Goal: Task Accomplishment & Management: Complete application form

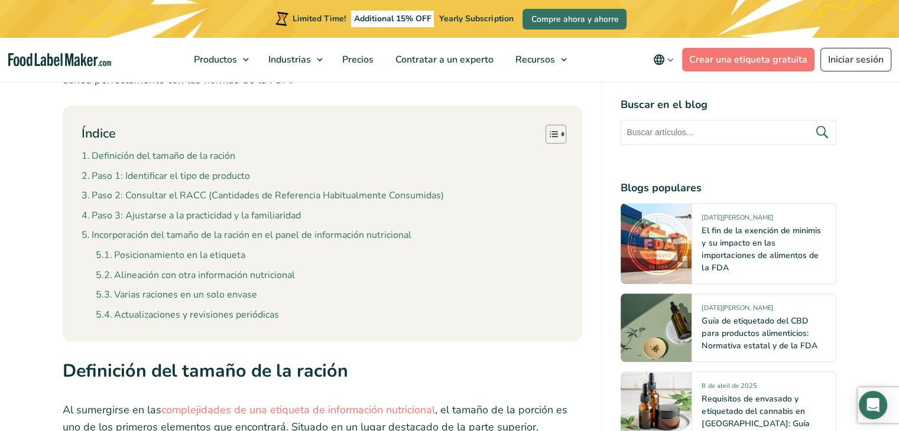
scroll to position [571, 0]
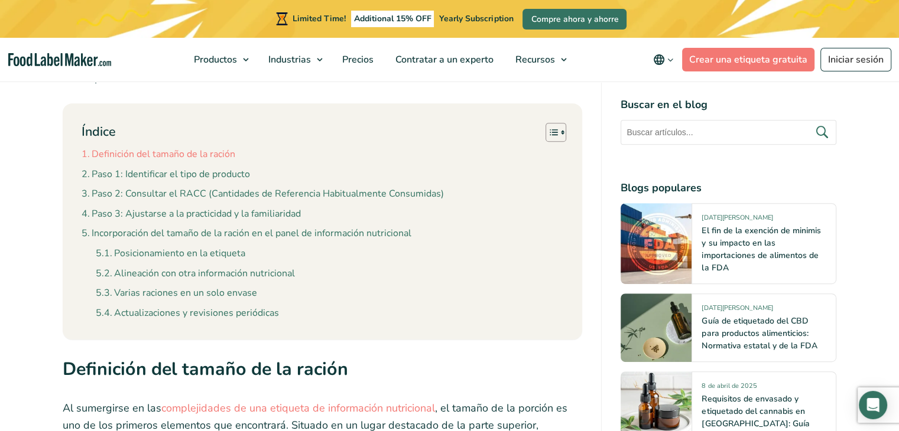
click at [182, 150] on link "Definición del tamaño de la ración" at bounding box center [159, 154] width 154 height 15
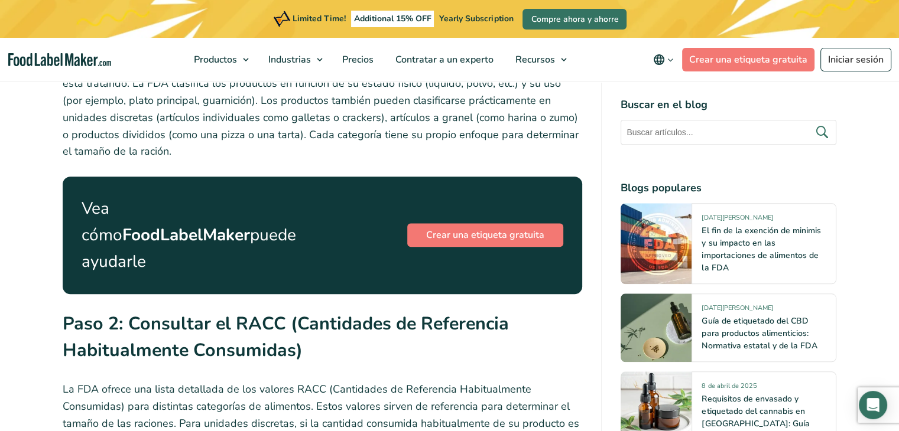
scroll to position [1122, 0]
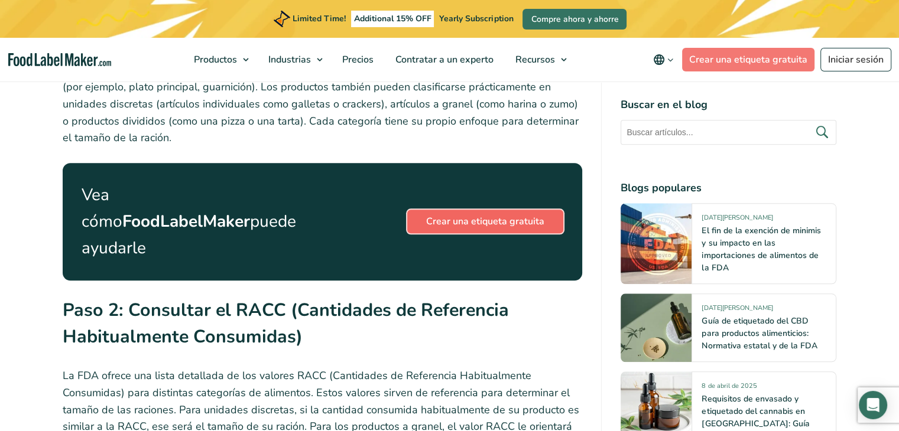
click at [473, 211] on link "Crear una etiqueta gratuita" at bounding box center [485, 222] width 156 height 24
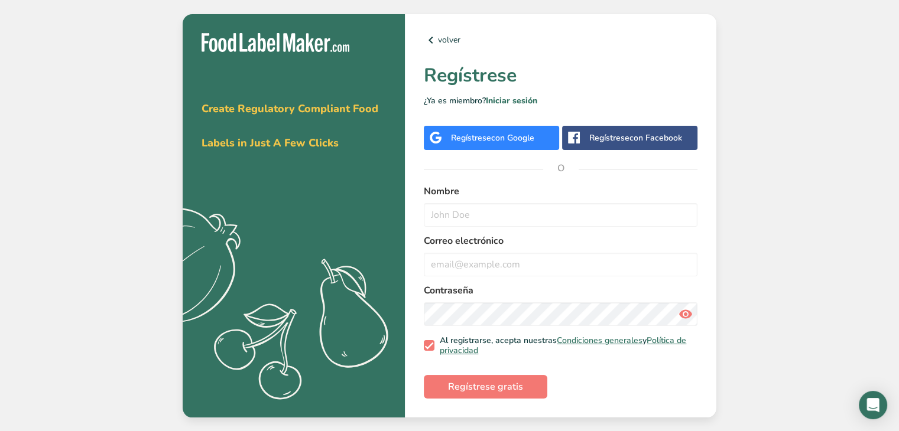
click at [543, 134] on div "Regístrese con Google" at bounding box center [491, 138] width 135 height 24
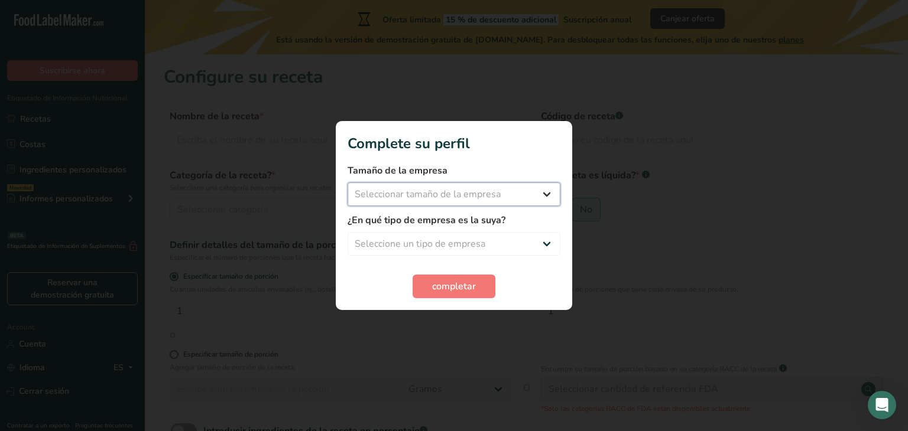
click at [491, 198] on select "Seleccionar tamaño de la empresa Menos de 10 empleados De 10 a 50 empleados De …" at bounding box center [453, 195] width 213 height 24
select select "1"
click at [347, 183] on select "Seleccionar tamaño de la empresa Menos de 10 empleados De 10 a 50 empleados De …" at bounding box center [453, 195] width 213 height 24
click at [512, 249] on select "Seleccione un tipo de empresa Fabricante de alimentos envasados Restaurante y c…" at bounding box center [453, 244] width 213 height 24
select select "1"
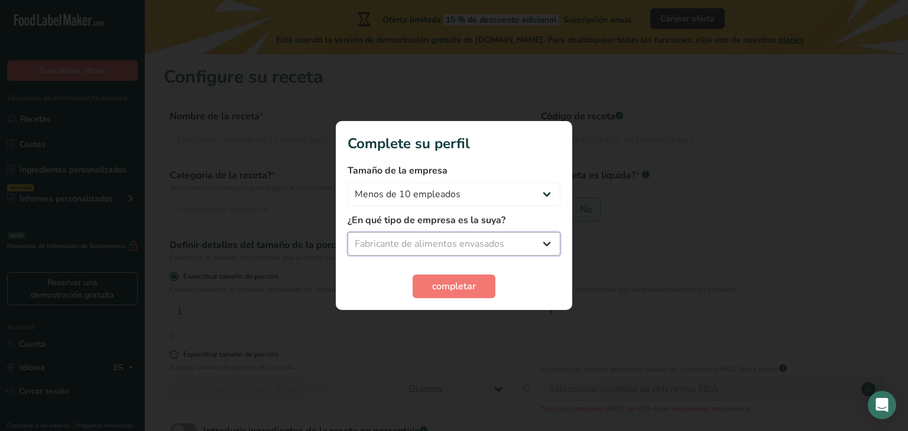
click at [347, 232] on select "Seleccione un tipo de empresa Fabricante de alimentos envasados Restaurante y c…" at bounding box center [453, 244] width 213 height 24
click at [467, 282] on span "completar" at bounding box center [454, 287] width 44 height 14
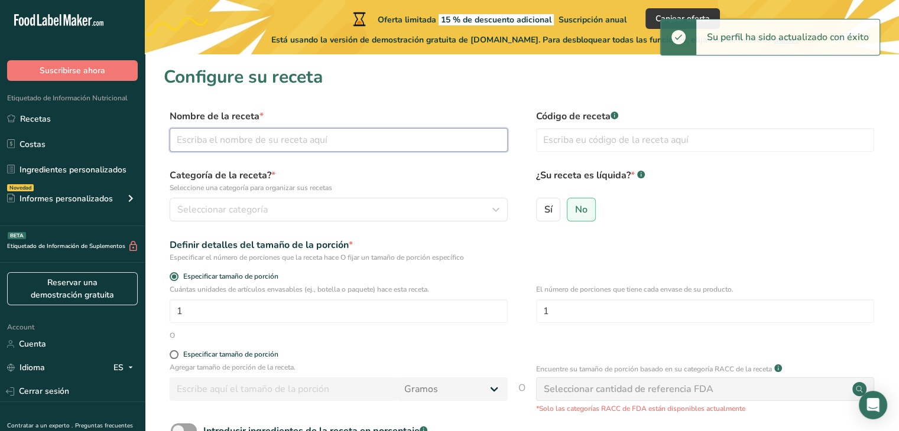
click at [278, 138] on input "text" at bounding box center [339, 140] width 338 height 24
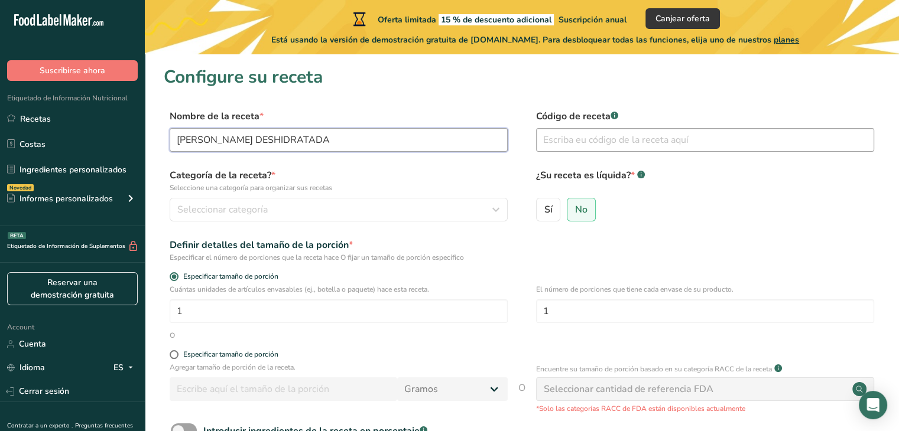
type input "[PERSON_NAME] DESHIDRATADA"
click at [577, 138] on input "text" at bounding box center [705, 140] width 338 height 24
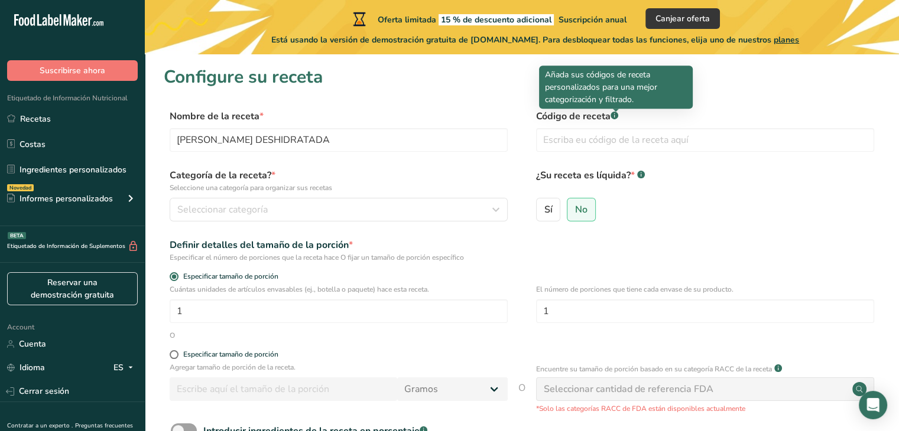
click at [618, 116] on rect at bounding box center [614, 116] width 8 height 8
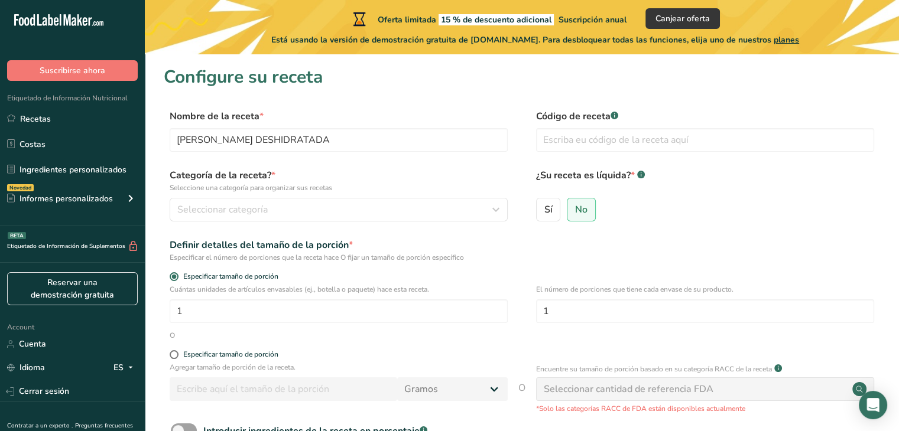
click at [615, 116] on rect at bounding box center [614, 116] width 8 height 8
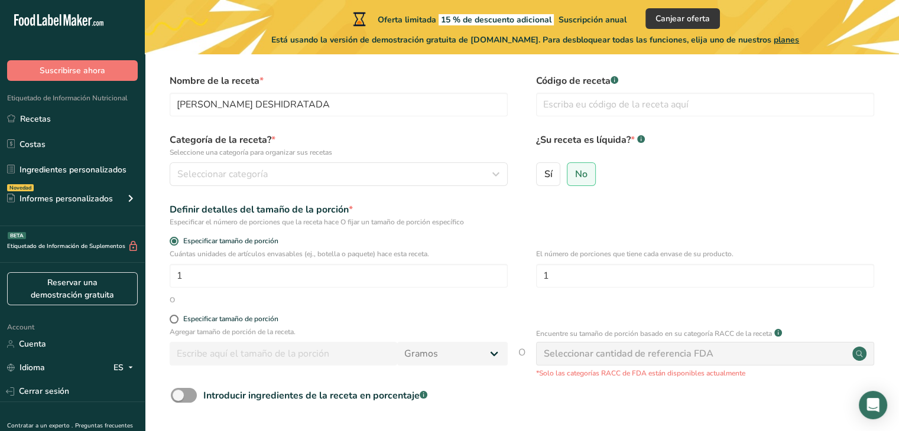
scroll to position [35, 0]
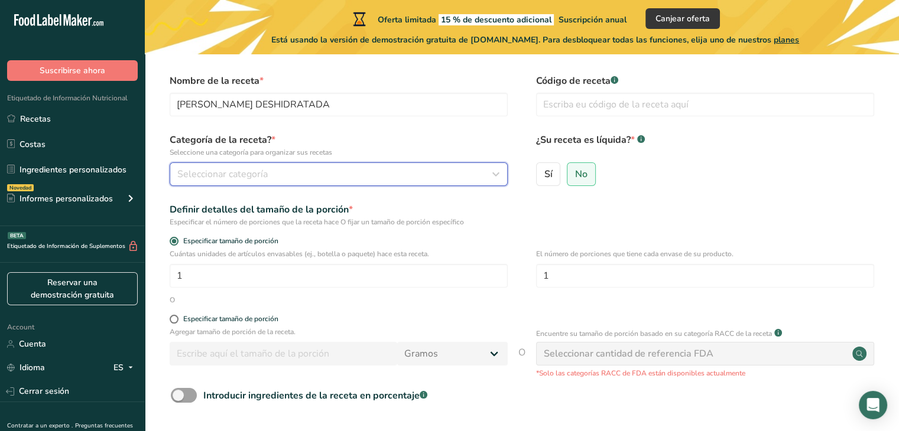
click at [382, 172] on div "Seleccionar categoría" at bounding box center [335, 174] width 316 height 14
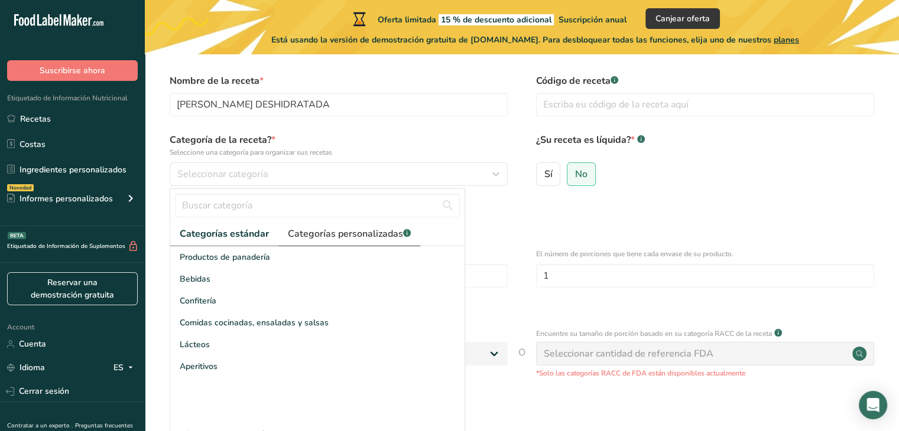
click at [316, 235] on span "Categorías personalizadas .a-a{fill:#347362;}.b-a{fill:#fff;}" at bounding box center [349, 234] width 123 height 14
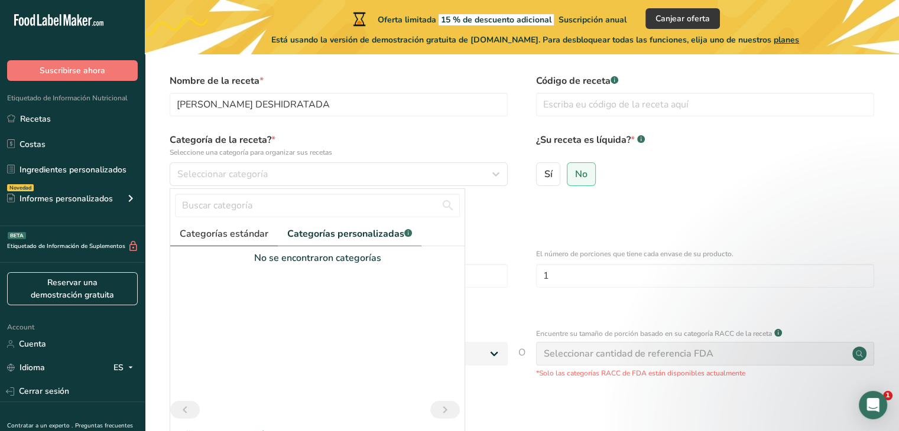
click at [243, 235] on span "Categorías estándar" at bounding box center [224, 234] width 89 height 14
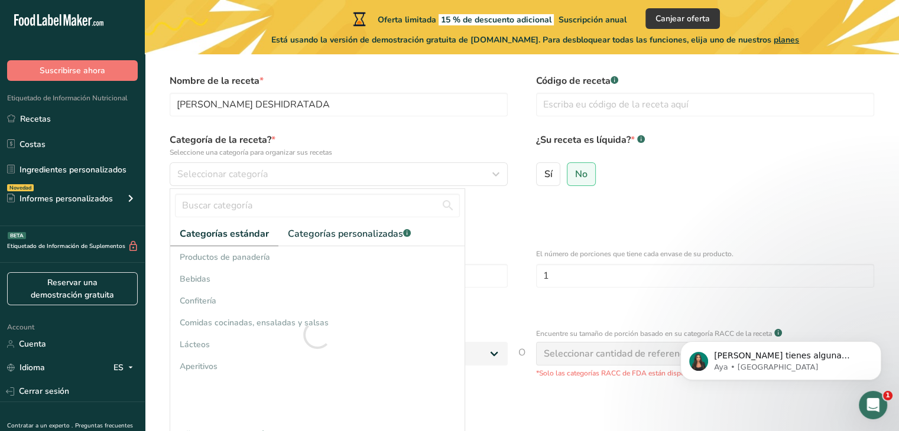
scroll to position [0, 0]
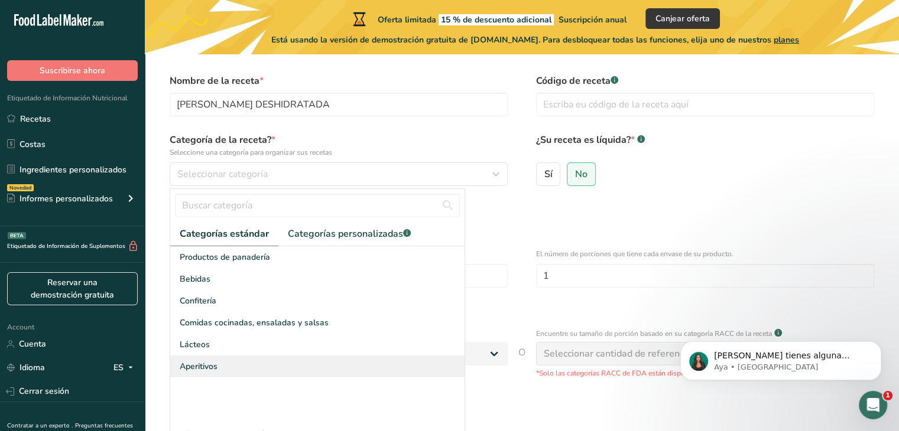
click at [206, 372] on div "Aperitivos" at bounding box center [317, 367] width 294 height 22
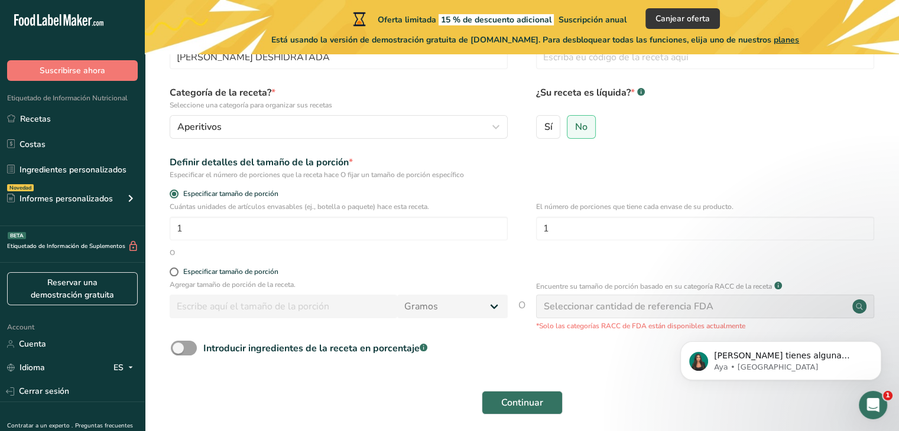
scroll to position [85, 0]
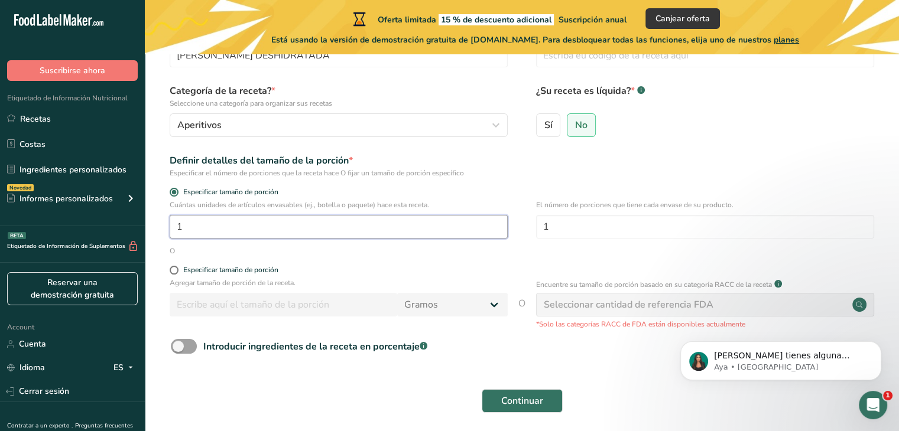
click at [254, 235] on input "1" at bounding box center [339, 227] width 338 height 24
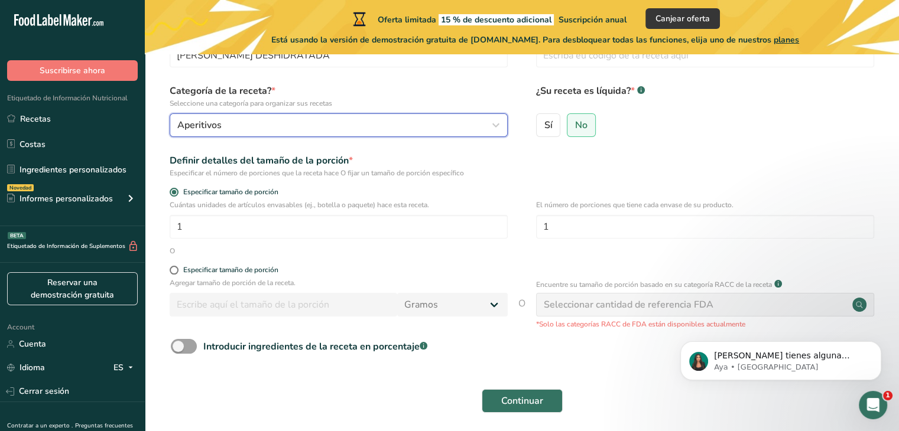
click at [291, 129] on div "Aperitivos" at bounding box center [335, 125] width 316 height 14
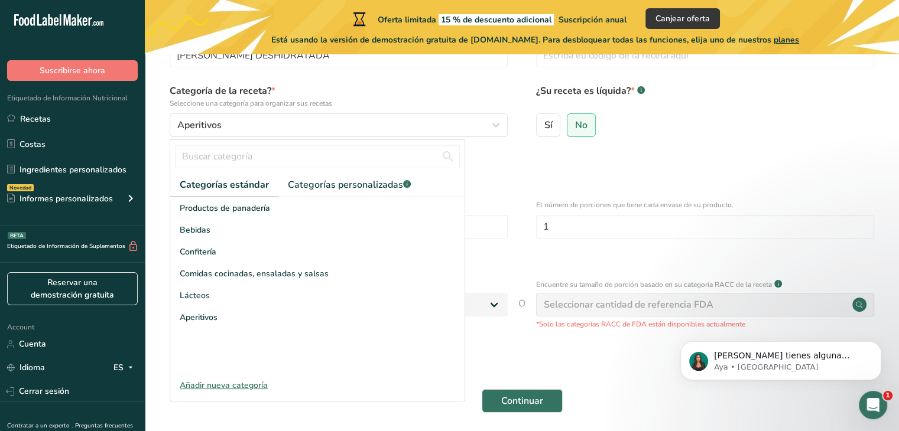
click at [588, 192] on div "Especificar tamaño de porción" at bounding box center [522, 194] width 716 height 12
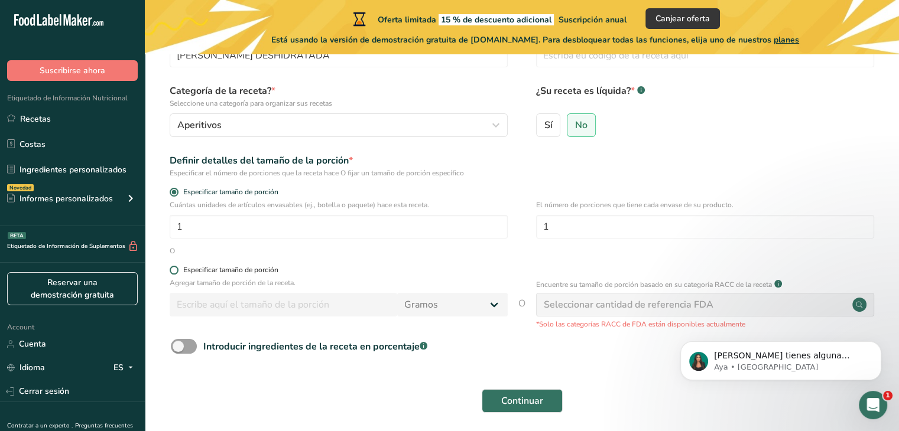
click at [174, 271] on span at bounding box center [174, 270] width 9 height 9
click at [174, 271] on input "Especificar tamaño de porción" at bounding box center [174, 271] width 8 height 8
radio input "true"
radio input "false"
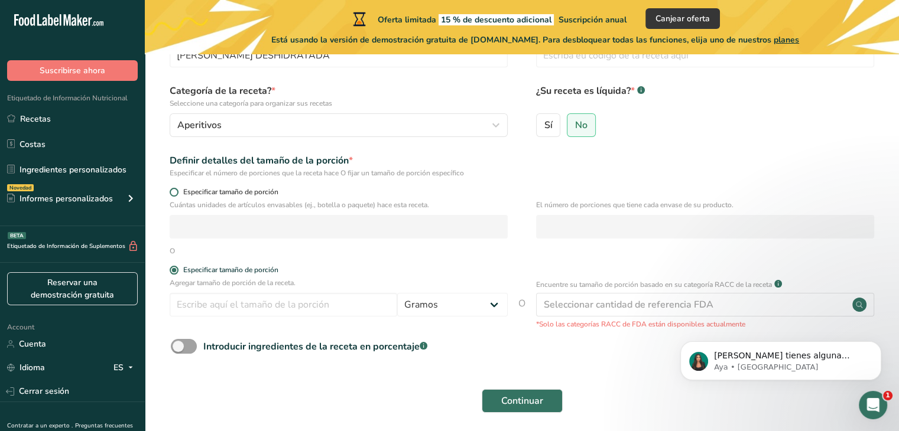
click at [171, 192] on span at bounding box center [174, 192] width 9 height 9
click at [171, 192] on input "Especificar tamaño de porción" at bounding box center [174, 193] width 8 height 8
radio input "true"
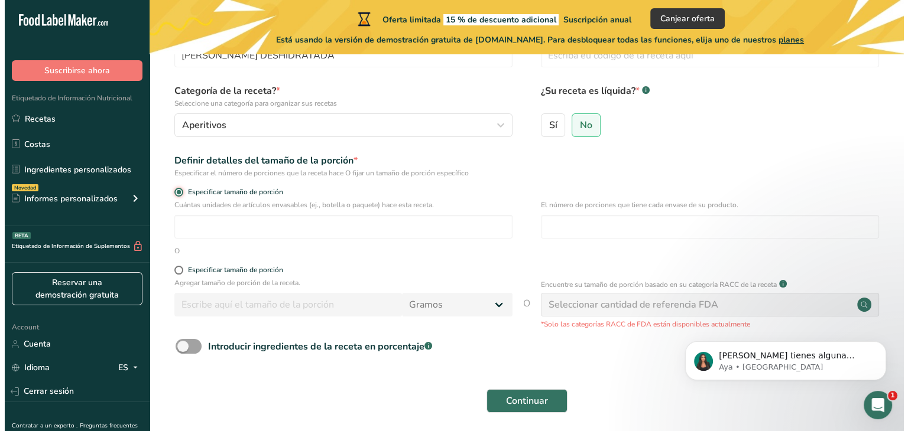
scroll to position [130, 0]
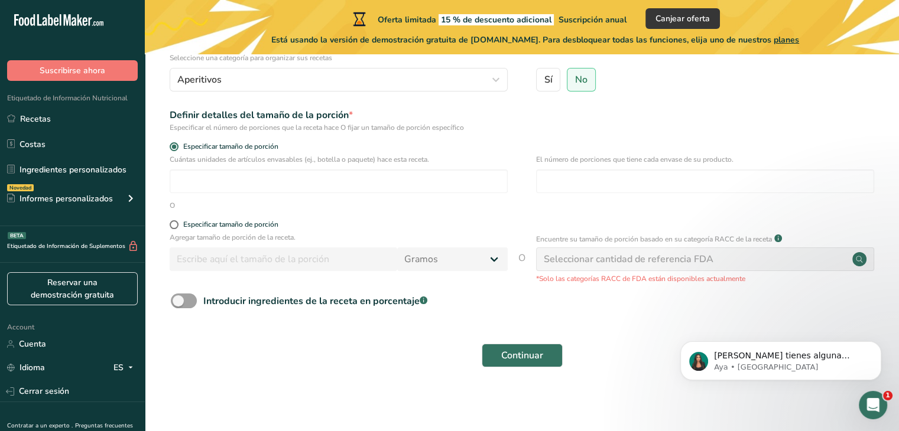
click at [667, 262] on div "Seleccionar cantidad de referencia FDA" at bounding box center [629, 259] width 170 height 14
click at [858, 262] on circle at bounding box center [859, 259] width 14 height 14
click at [176, 223] on span at bounding box center [174, 224] width 9 height 9
click at [176, 223] on input "Especificar tamaño de porción" at bounding box center [174, 225] width 8 height 8
radio input "true"
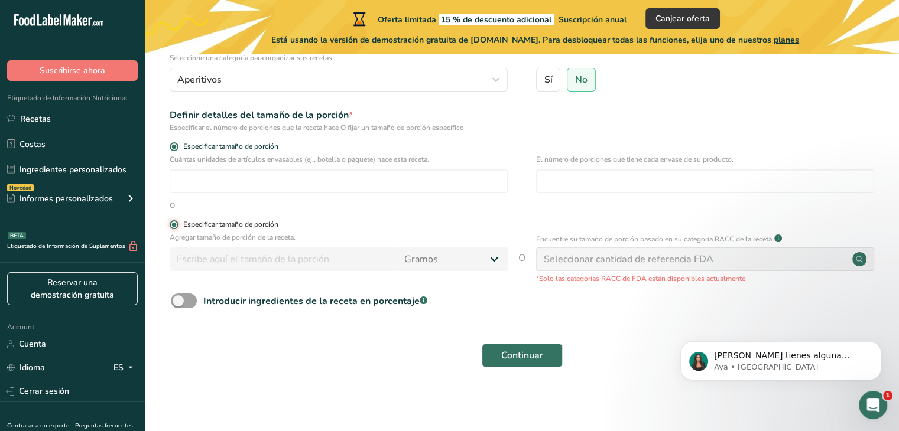
radio input "false"
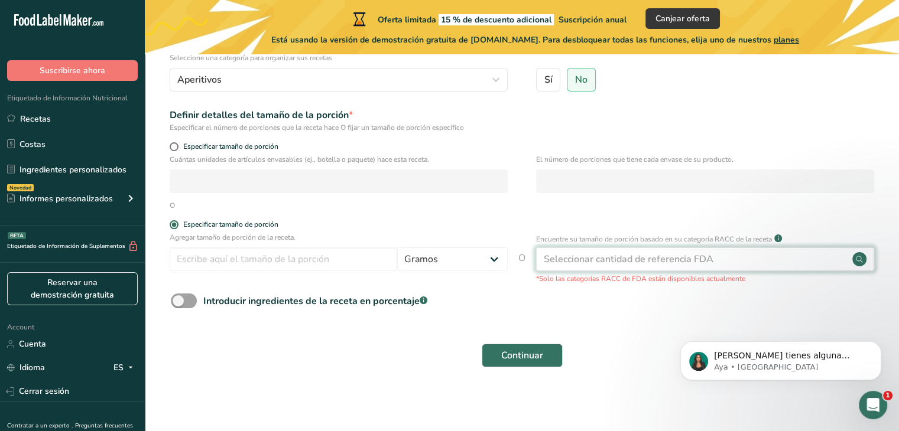
click at [764, 264] on div "Seleccionar cantidad de referencia FDA" at bounding box center [705, 260] width 338 height 24
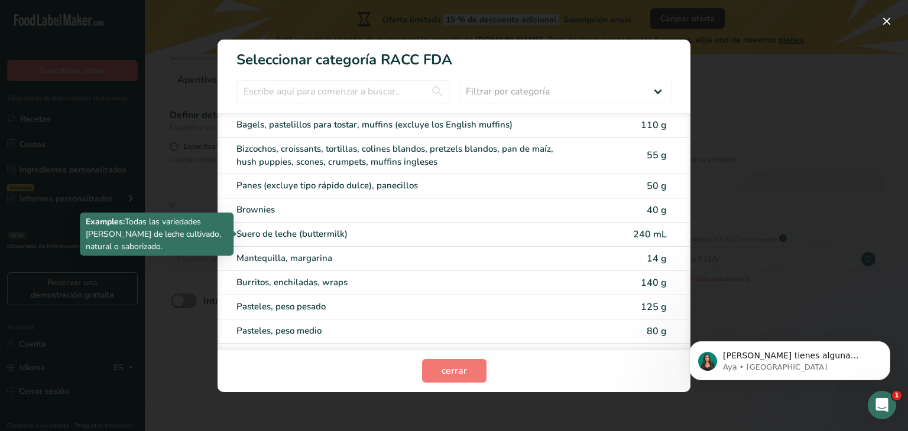
scroll to position [0, 0]
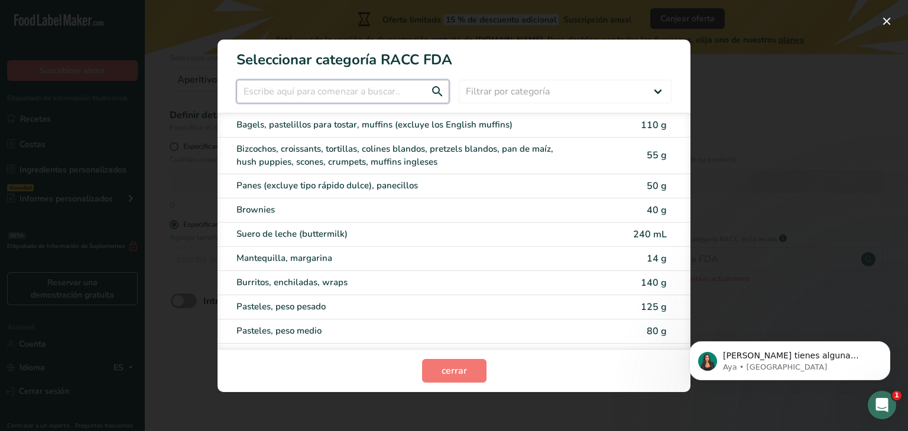
click at [369, 92] on input "RACC Category Selection Modal" at bounding box center [342, 92] width 213 height 24
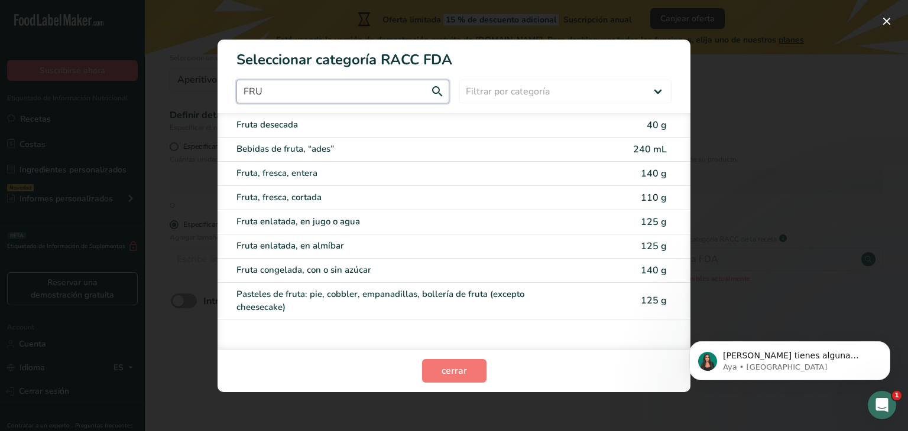
type input "FRU"
click at [463, 372] on span "cerrar" at bounding box center [453, 371] width 25 height 14
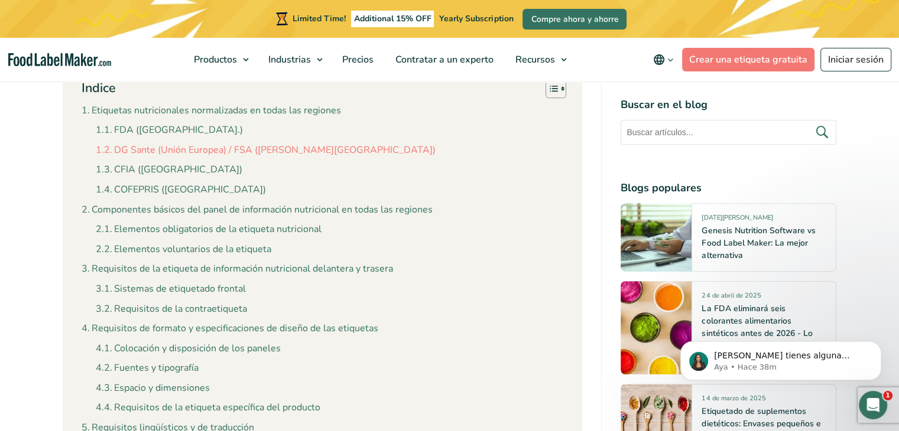
click at [193, 143] on link "DG Sante (Unión Europea) / FSA (Reino Unido)" at bounding box center [266, 150] width 340 height 15
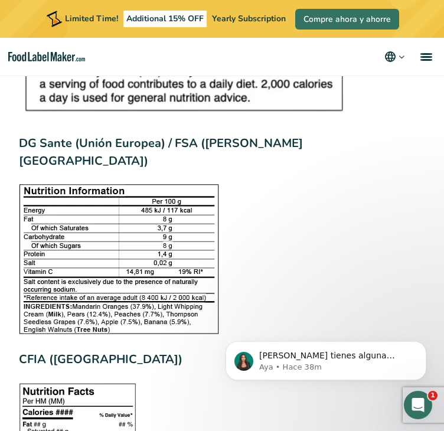
scroll to position [1797, 0]
